Goal: Information Seeking & Learning: Learn about a topic

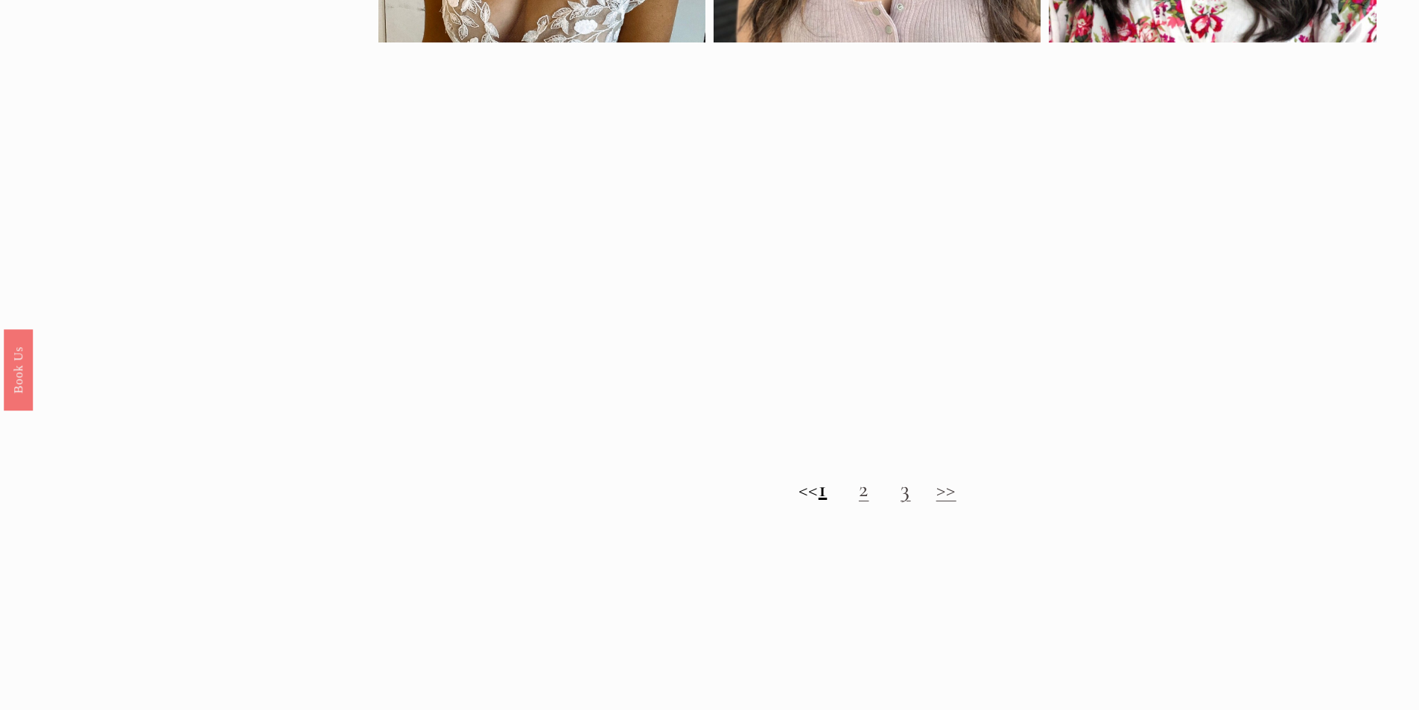
scroll to position [1639, 0]
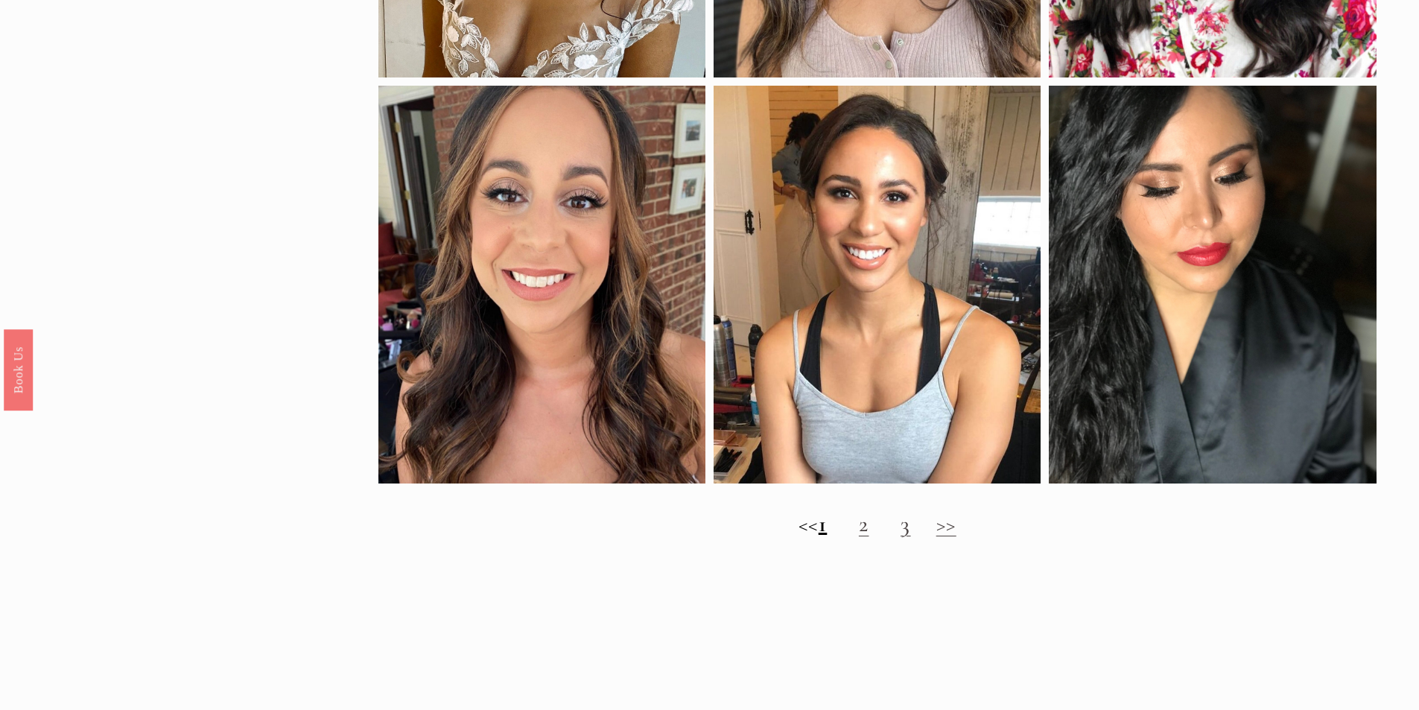
click at [869, 538] on link "2" at bounding box center [864, 524] width 10 height 28
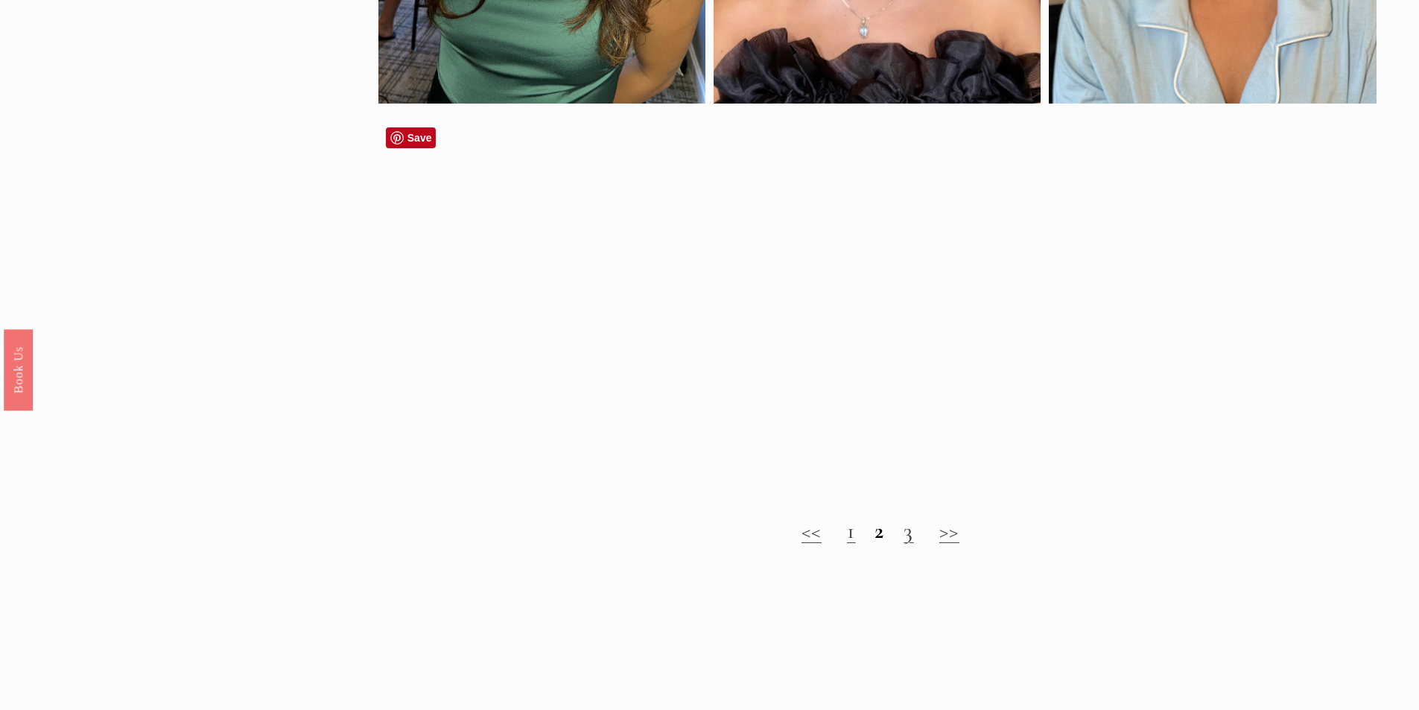
scroll to position [1266, 0]
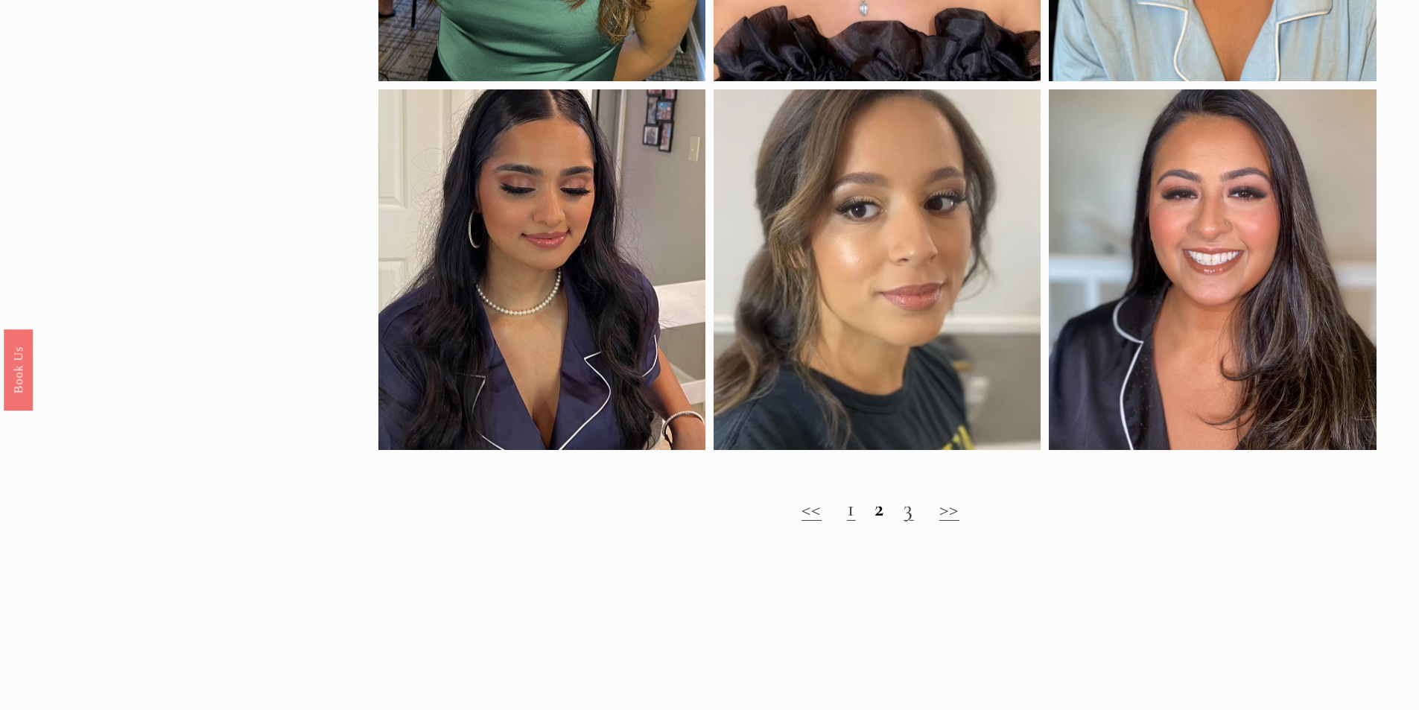
click at [912, 515] on link "3" at bounding box center [908, 509] width 10 height 28
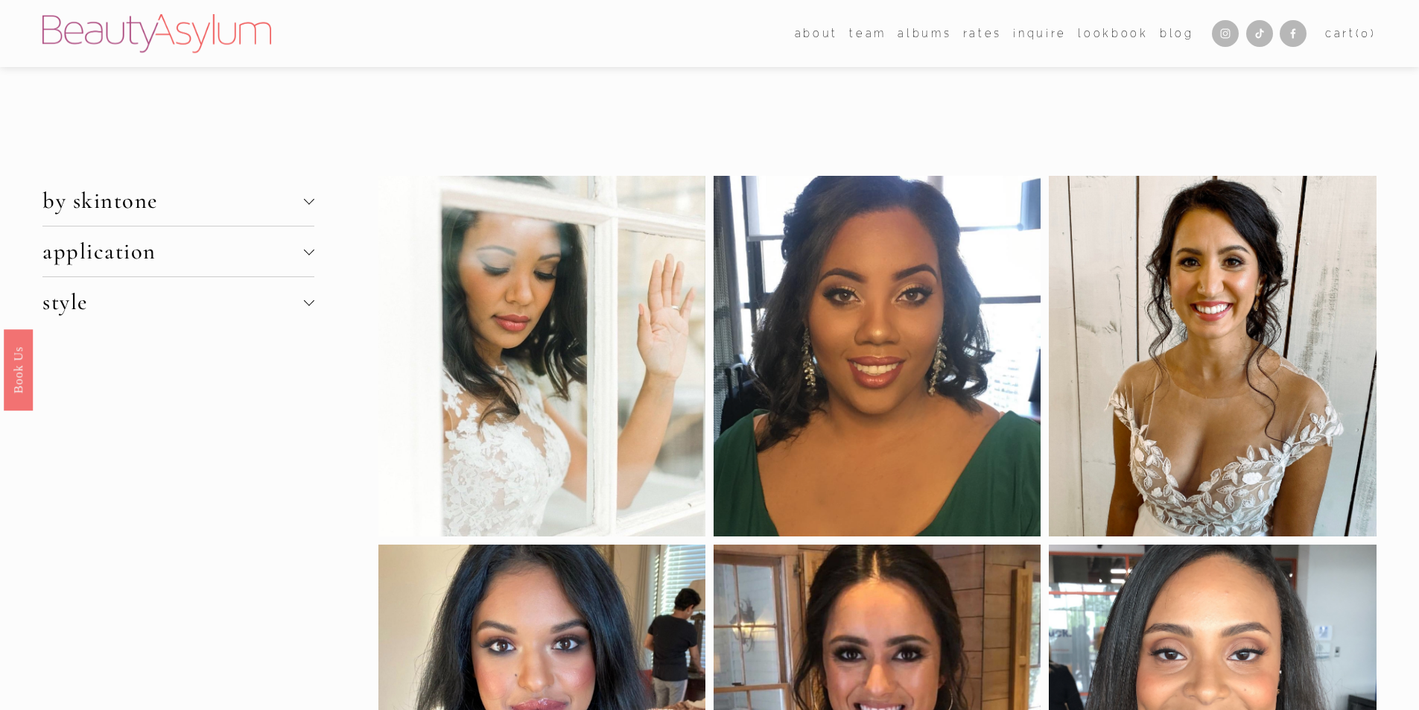
click at [300, 302] on span "style" at bounding box center [172, 302] width 261 height 28
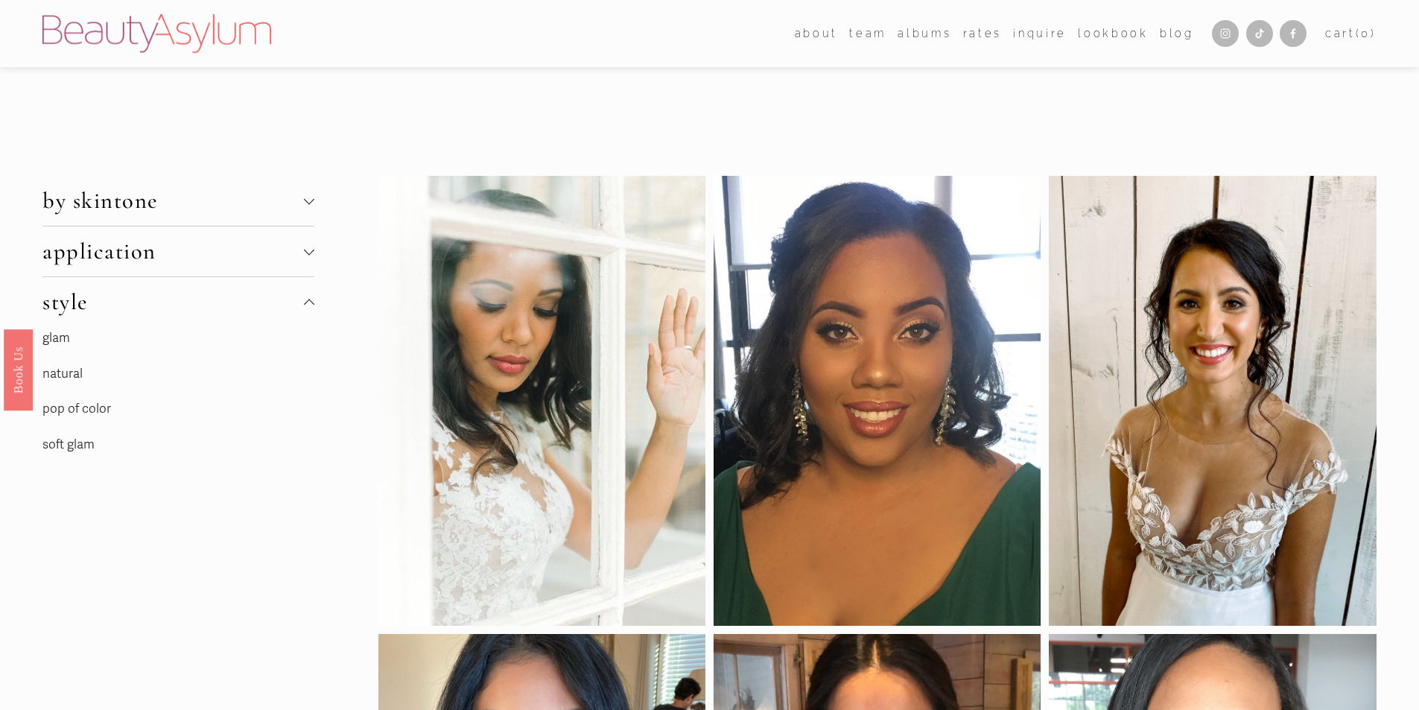
click at [289, 313] on span "style" at bounding box center [172, 302] width 261 height 28
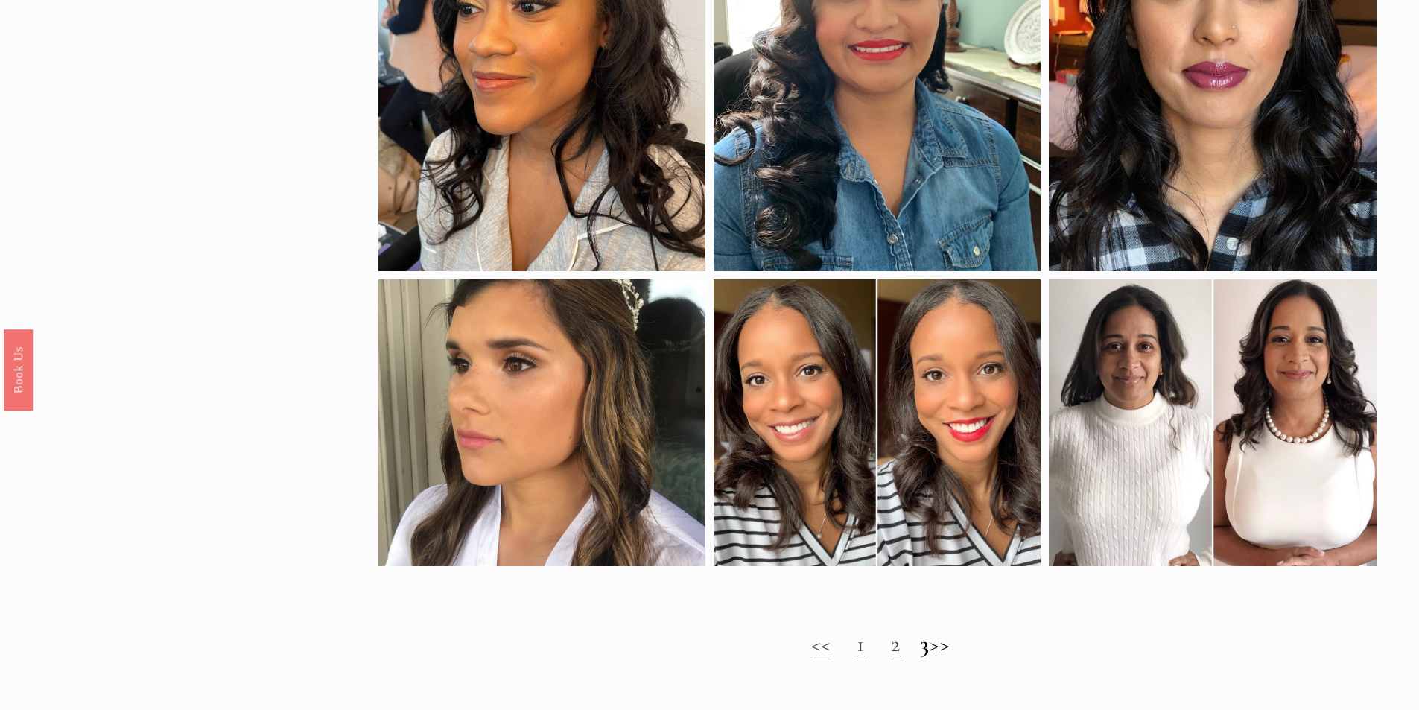
scroll to position [1266, 0]
